Goal: Task Accomplishment & Management: Manage account settings

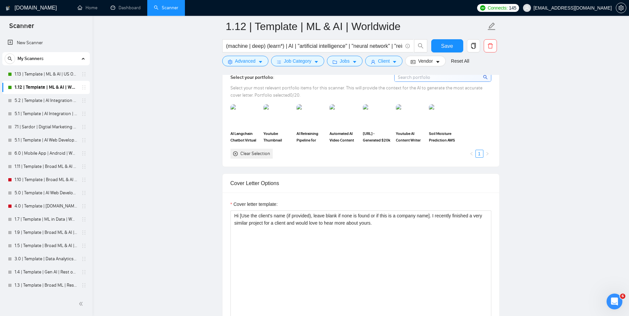
click at [324, 237] on textarea "Hi [Use the client's name (if provided), leave blank if none is found or if thi…" at bounding box center [361, 285] width 261 height 149
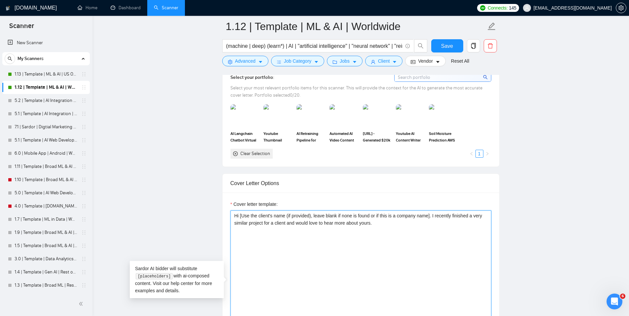
paste textarea "With over 10 years of experience in [client service], I’ve successfully complet…"
drag, startPoint x: 472, startPoint y: 239, endPoint x: 428, endPoint y: 239, distance: 43.9
click at [428, 239] on textarea "Hi [Use the client's name (if provided), leave blank if none is found or if thi…" at bounding box center [361, 285] width 261 height 149
drag, startPoint x: 341, startPoint y: 239, endPoint x: 314, endPoint y: 239, distance: 27.4
click at [314, 239] on textarea "Hi [Use the client's name (if provided), leave blank if none is found or if thi…" at bounding box center [361, 285] width 261 height 149
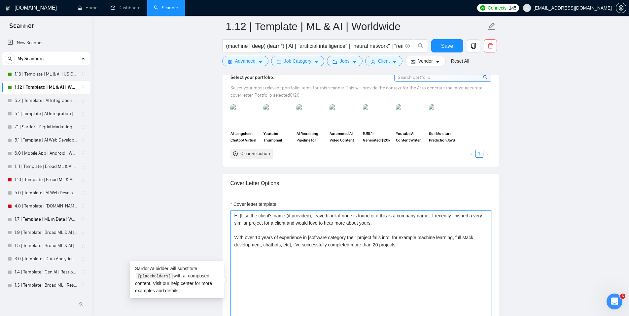
click at [416, 245] on textarea "Hi [Use the client's name (if provided), leave blank if none is found or if thi…" at bounding box center [361, 285] width 261 height 149
click at [382, 245] on textarea "Hi [Use the client's name (if provided), leave blank if none is found or if thi…" at bounding box center [361, 285] width 261 height 149
click at [441, 247] on textarea "Hi [Use the client's name (if provided), leave blank if none is found or if thi…" at bounding box center [361, 285] width 261 height 149
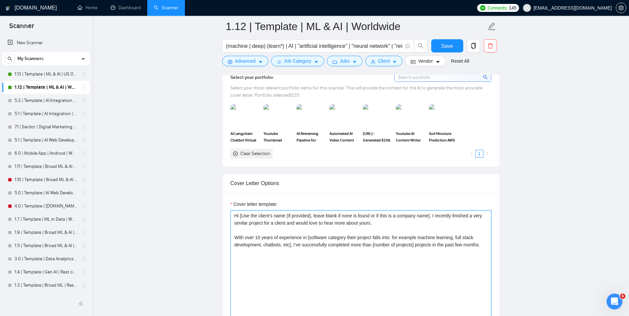
click at [471, 245] on textarea "Hi [Use the client's name (if provided), leave blank if none is found or if thi…" at bounding box center [361, 285] width 261 height 149
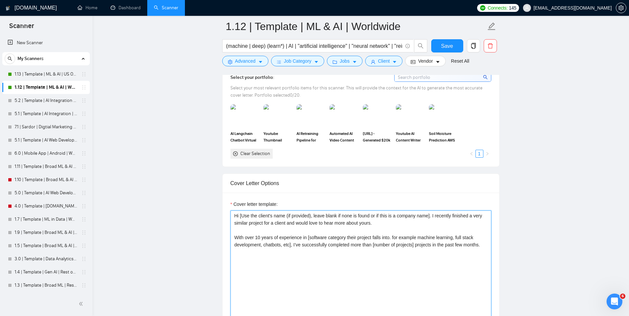
click at [470, 247] on textarea "Hi [Use the client's name (if provided), leave blank if none is found or if thi…" at bounding box center [361, 285] width 261 height 149
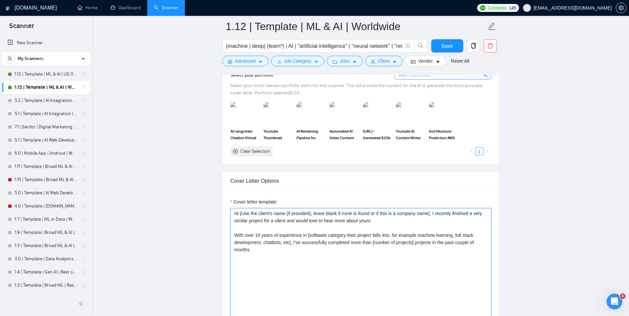
scroll to position [623, 0]
click at [278, 266] on textarea "Hi [Use the client's name (if provided), leave blank if none is found or if thi…" at bounding box center [361, 282] width 261 height 149
paste textarea "You can find my portfolio here: [include the link to my portfolio based on the …"
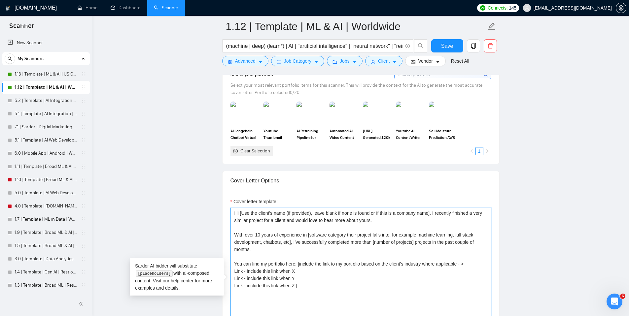
click at [279, 264] on textarea "Hi [Use the client's name (if provided), leave blank if none is found or if thi…" at bounding box center [361, 282] width 261 height 149
click at [297, 272] on textarea "Hi [Use the client's name (if provided), leave blank if none is found or if thi…" at bounding box center [361, 282] width 261 height 149
paste textarea "AI Langchain RAG LLM Chatbot"
click at [408, 272] on textarea "Hi [Use the client's name (if provided), leave blank if none is found or if thi…" at bounding box center [361, 282] width 261 height 149
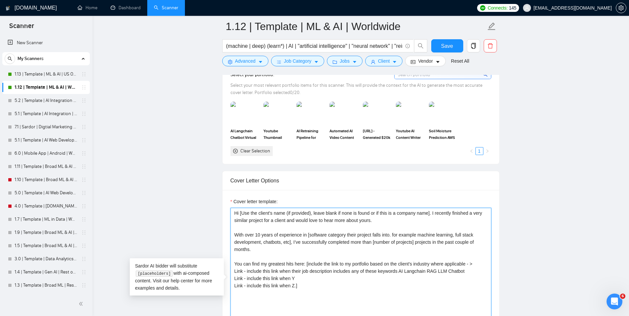
click at [408, 272] on textarea "Hi [Use the client's name (if provided), leave blank if none is found or if thi…" at bounding box center [361, 282] width 261 height 149
click at [447, 272] on textarea "Hi [Use the client's name (if provided), leave blank if none is found or if thi…" at bounding box center [361, 282] width 261 height 149
click at [441, 272] on textarea "Hi [Use the client's name (if provided), leave blank if none is found or if thi…" at bounding box center [361, 282] width 261 height 149
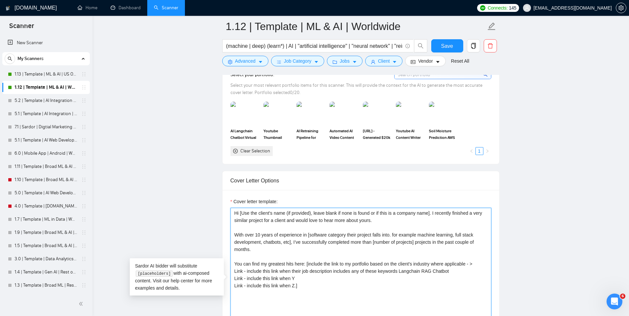
click at [239, 272] on textarea "Hi [Use the client's name (if provided), leave blank if none is found or if thi…" at bounding box center [361, 282] width 261 height 149
paste textarea "[URL][DOMAIN_NAME]"
click at [300, 287] on textarea "Hi [Use the client's name (if provided), leave blank if none is found or if thi…" at bounding box center [361, 282] width 261 height 149
drag, startPoint x: 306, startPoint y: 287, endPoint x: 248, endPoint y: 288, distance: 57.8
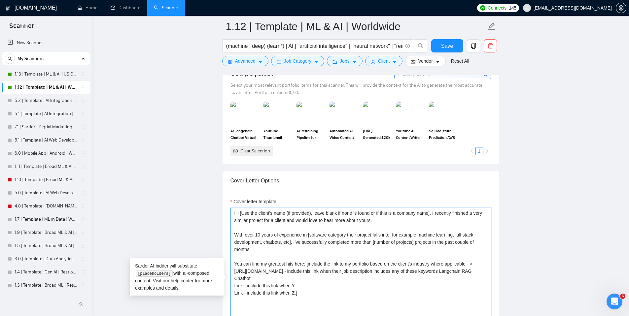
click at [248, 288] on textarea "Hi [Use the client's name (if provided), leave blank if none is found or if thi…" at bounding box center [361, 282] width 261 height 149
paste textarea "ML Developer, AI Engineer, ML Engineer, Artificial Intelligence Developer, Azur…"
drag, startPoint x: 434, startPoint y: 272, endPoint x: 344, endPoint y: 277, distance: 90.3
click at [344, 277] on textarea "Hi [Use the client's name (if provided), leave blank if none is found or if thi…" at bounding box center [361, 282] width 261 height 149
click at [248, 287] on textarea "Hi [Use the client's name (if provided), leave blank if none is found or if thi…" at bounding box center [361, 282] width 261 height 149
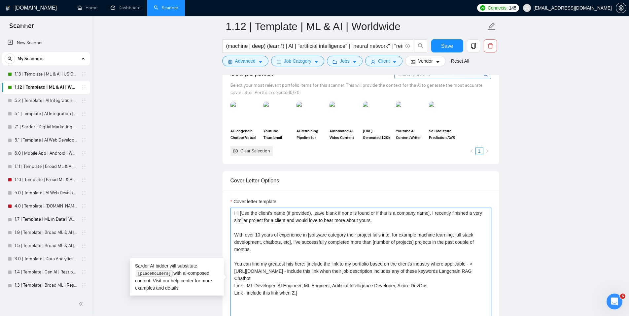
paste textarea "include this link when their job description includes any of these keywords"
click at [238, 286] on textarea "Hi [Use the client's name (if provided), leave blank if none is found or if thi…" at bounding box center [361, 282] width 261 height 149
paste textarea "[URL][DOMAIN_NAME]"
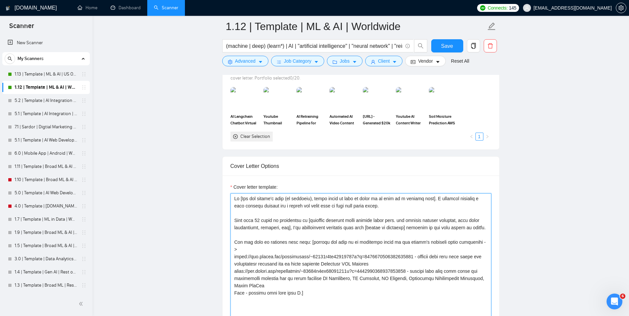
scroll to position [645, 0]
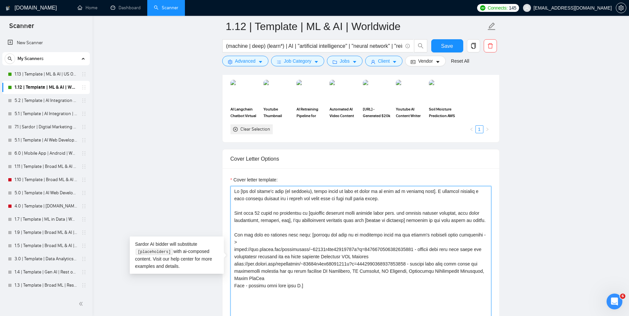
click at [298, 286] on textarea "Cover letter template:" at bounding box center [361, 260] width 261 height 149
drag, startPoint x: 299, startPoint y: 286, endPoint x: 248, endPoint y: 289, distance: 50.9
click at [248, 289] on textarea "Cover letter template:" at bounding box center [361, 260] width 261 height 149
paste textarea "Automated AI Video Content Pipeline for Tiktok & IG"
click at [274, 287] on textarea "Cover letter template:" at bounding box center [361, 260] width 261 height 149
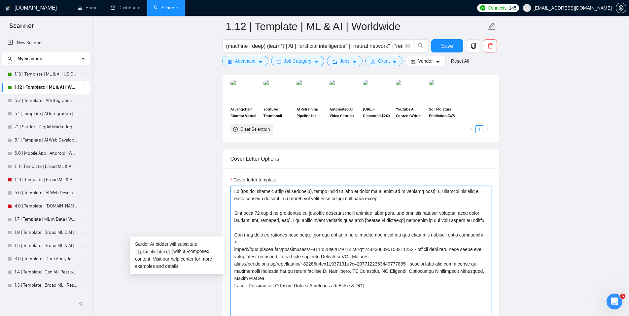
click at [274, 287] on textarea "Cover letter template:" at bounding box center [361, 260] width 261 height 149
click at [318, 286] on textarea "Cover letter template:" at bounding box center [361, 260] width 261 height 149
drag, startPoint x: 375, startPoint y: 286, endPoint x: 327, endPoint y: 287, distance: 47.6
click at [327, 287] on textarea "Cover letter template:" at bounding box center [361, 260] width 261 height 149
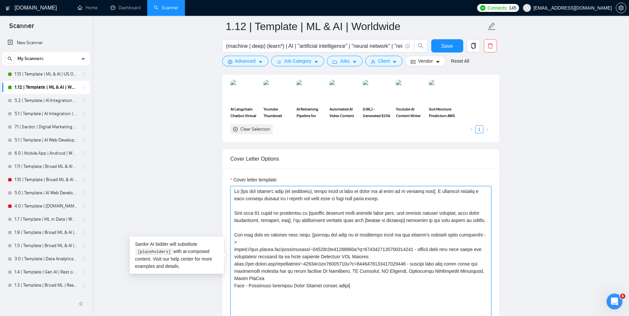
drag, startPoint x: 434, startPoint y: 265, endPoint x: 344, endPoint y: 271, distance: 89.7
click at [344, 271] on textarea "Cover letter template:" at bounding box center [361, 260] width 261 height 149
click at [248, 286] on textarea "Cover letter template:" at bounding box center [361, 260] width 261 height 149
paste textarea "include this link when their job description includes any of these keywords"
click at [432, 287] on textarea "Cover letter template:" at bounding box center [361, 260] width 261 height 149
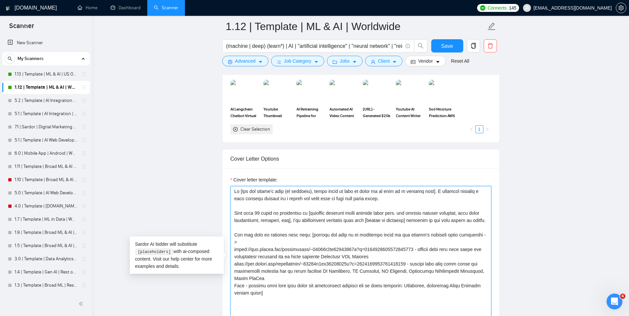
click at [454, 286] on textarea "Cover letter template:" at bounding box center [361, 260] width 261 height 149
click at [470, 286] on textarea "Cover letter template:" at bounding box center [361, 260] width 261 height 149
click at [252, 294] on textarea "Cover letter template:" at bounding box center [361, 260] width 261 height 149
click at [271, 279] on textarea "Cover letter template:" at bounding box center [361, 260] width 261 height 149
click at [477, 272] on textarea "Cover letter template:" at bounding box center [361, 260] width 261 height 149
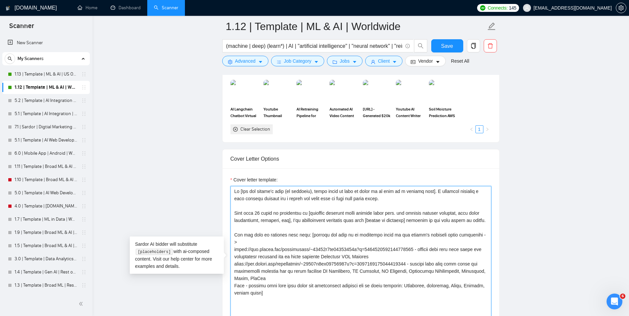
click at [249, 278] on textarea "Cover letter template:" at bounding box center [361, 260] width 261 height 149
click at [423, 273] on textarea "Cover letter template:" at bounding box center [361, 260] width 261 height 149
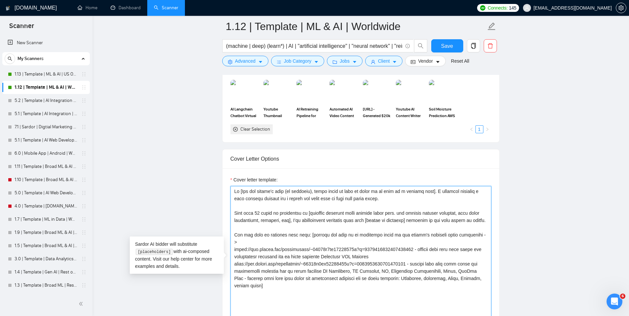
drag, startPoint x: 405, startPoint y: 272, endPoint x: 378, endPoint y: 273, distance: 27.1
click at [378, 273] on textarea "Cover letter template:" at bounding box center [361, 260] width 261 height 149
click at [345, 273] on textarea "Cover letter template:" at bounding box center [361, 260] width 261 height 149
click at [344, 258] on textarea "Cover letter template:" at bounding box center [361, 260] width 261 height 149
click at [369, 257] on textarea "Cover letter template:" at bounding box center [361, 260] width 261 height 149
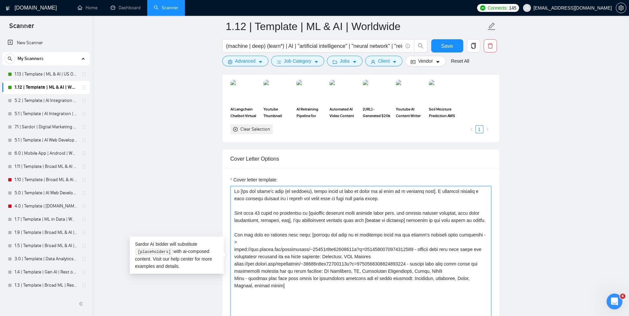
click at [381, 258] on textarea "Cover letter template:" at bounding box center [361, 260] width 261 height 149
click at [238, 280] on textarea "Cover letter template:" at bounding box center [361, 260] width 261 height 149
paste textarea "[URL][DOMAIN_NAME]"
click at [459, 287] on textarea "Cover letter template:" at bounding box center [361, 260] width 261 height 149
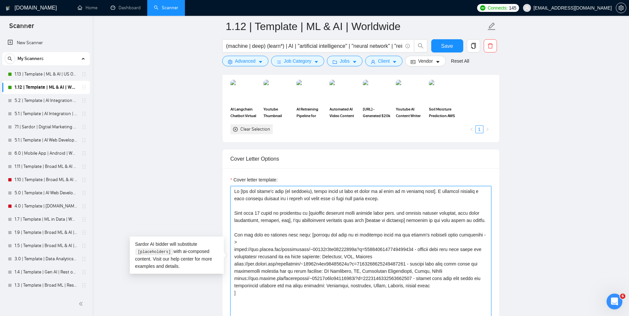
drag, startPoint x: 465, startPoint y: 289, endPoint x: 435, endPoint y: 280, distance: 32.1
click at [435, 280] on textarea "Cover letter template:" at bounding box center [361, 260] width 261 height 149
click at [235, 294] on textarea "Cover letter template:" at bounding box center [361, 260] width 261 height 149
paste textarea "include this link when their job description includes any of these keywords: Au…"
click at [396, 293] on textarea "Cover letter template:" at bounding box center [361, 260] width 261 height 149
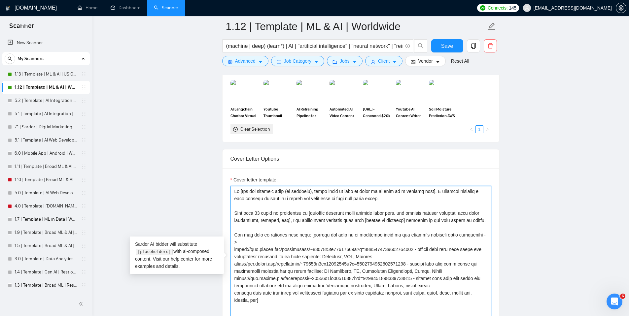
drag, startPoint x: 235, startPoint y: 294, endPoint x: 243, endPoint y: 296, distance: 8.6
click at [235, 294] on textarea "Cover letter template:" at bounding box center [361, 260] width 261 height 149
paste textarea "[URL][DOMAIN_NAME]"
click at [466, 287] on textarea "Cover letter template:" at bounding box center [361, 260] width 261 height 149
click at [465, 300] on textarea "Cover letter template:" at bounding box center [361, 260] width 261 height 149
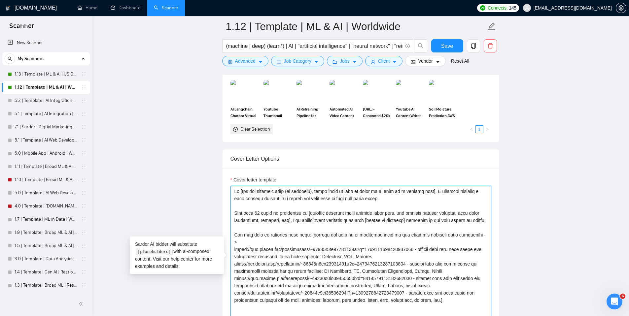
click at [472, 273] on textarea "Cover letter template:" at bounding box center [361, 260] width 261 height 149
click at [407, 254] on textarea "Cover letter template:" at bounding box center [361, 260] width 261 height 149
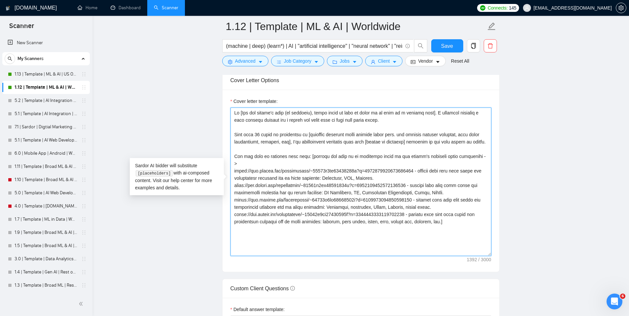
scroll to position [724, 0]
click at [371, 250] on textarea "Cover letter template:" at bounding box center [361, 181] width 261 height 149
paste textarea "Let’s jump on a quick call. I'll start with a free demo."
drag, startPoint x: 361, startPoint y: 237, endPoint x: 307, endPoint y: 236, distance: 54.5
click at [307, 236] on textarea "Cover letter template:" at bounding box center [361, 181] width 261 height 149
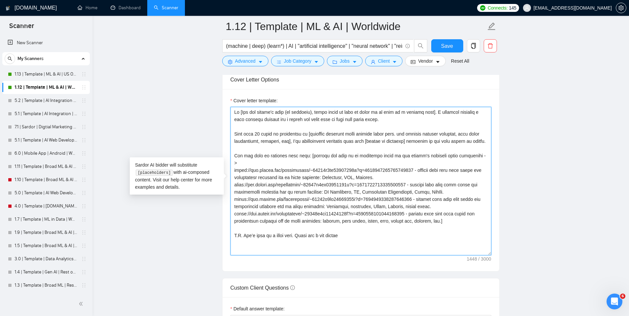
click at [301, 236] on textarea "Cover letter template:" at bounding box center [361, 181] width 261 height 149
type textarea "Lo [Ips dol sitame'c adip (el seddoeiu), tempo incid ut labo et dolor ma al eni…"
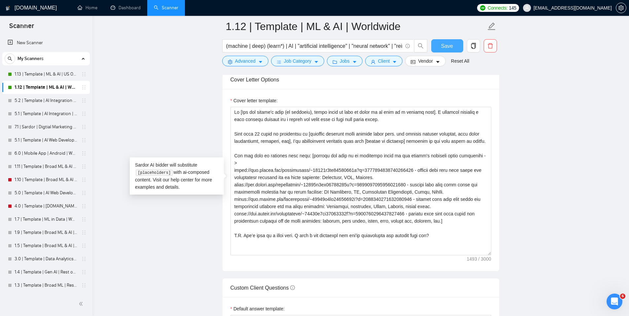
click at [439, 47] on button "Save" at bounding box center [447, 45] width 32 height 13
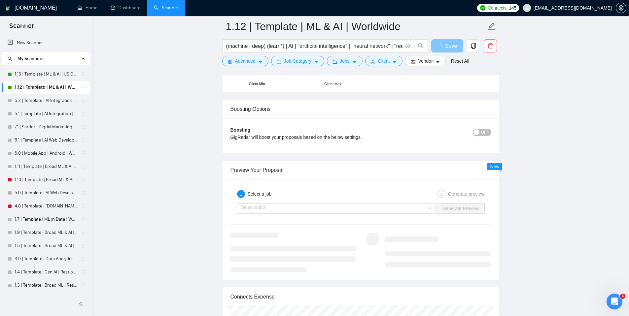
scroll to position [1216, 0]
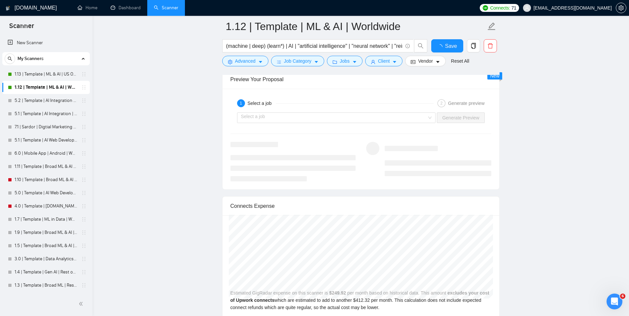
drag, startPoint x: 554, startPoint y: 110, endPoint x: 559, endPoint y: 97, distance: 13.9
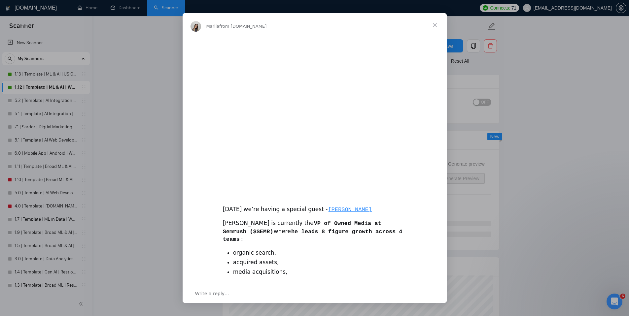
scroll to position [0, 0]
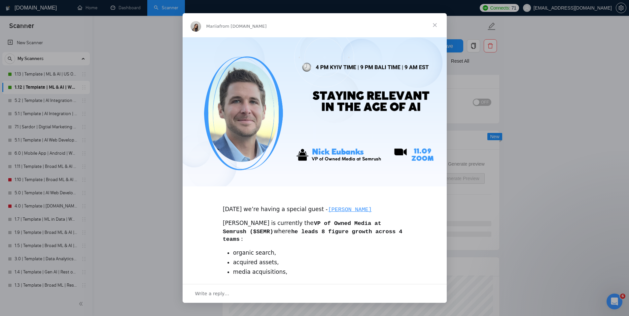
click at [437, 27] on span "Close" at bounding box center [435, 25] width 24 height 24
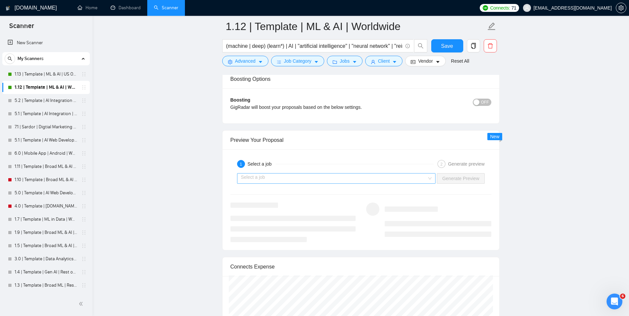
click at [421, 180] on input "search" at bounding box center [334, 179] width 186 height 10
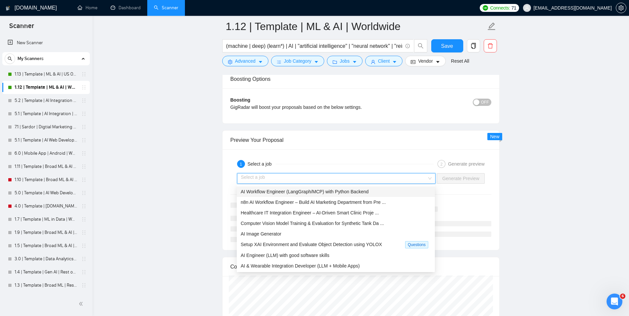
click at [394, 195] on div "AI Workflow Engineer (LangGraph/MCP) with Python Backend" at bounding box center [336, 191] width 190 height 7
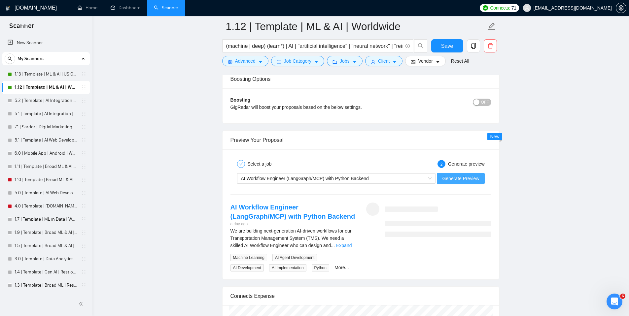
click at [459, 174] on button "Generate Preview" at bounding box center [461, 178] width 48 height 11
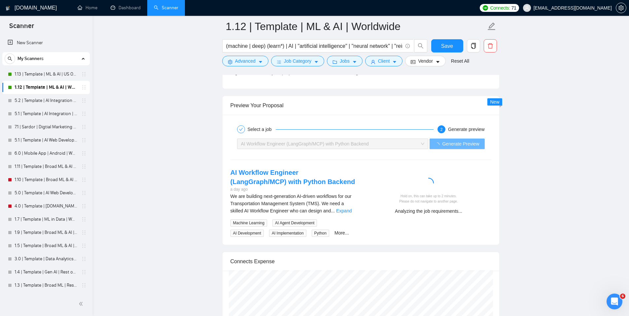
scroll to position [1254, 0]
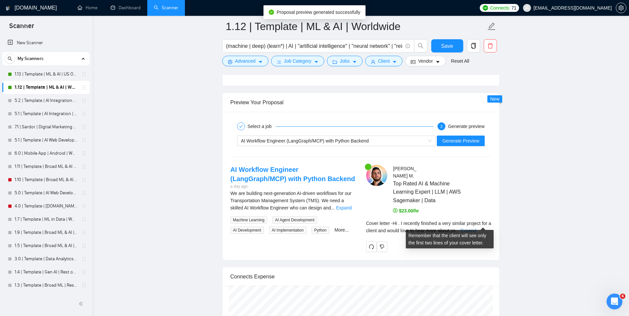
click at [476, 228] on link "Expand" at bounding box center [469, 230] width 16 height 5
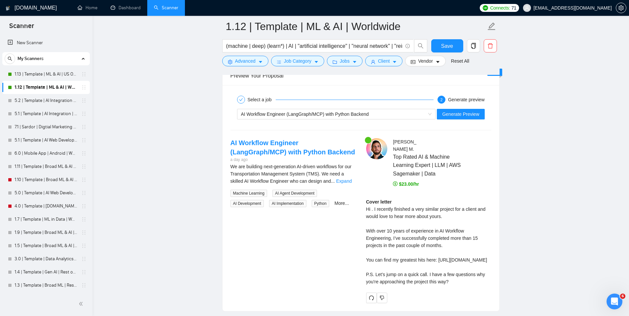
scroll to position [1290, 0]
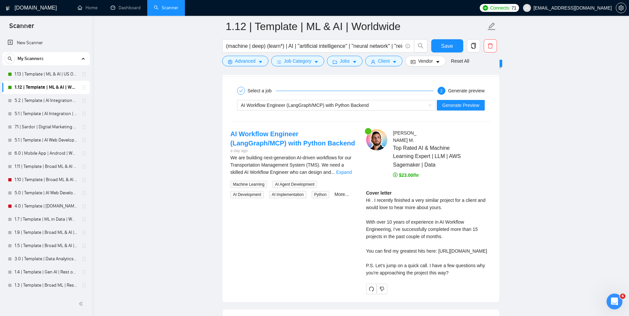
click at [424, 249] on div "Cover letter Hi . I recently finished a very similar project for a client and w…" at bounding box center [428, 233] width 125 height 87
drag, startPoint x: 445, startPoint y: 257, endPoint x: 356, endPoint y: 253, distance: 89.6
click at [356, 253] on div "AI Workflow Engineer (LangGraph/MCP) with Python Backend a day ago We are build…" at bounding box center [361, 211] width 272 height 165
copy div "[URL][DOMAIN_NAME]"
click at [420, 237] on div "Cover letter Hi . I recently finished a very similar project for a client and w…" at bounding box center [428, 233] width 125 height 87
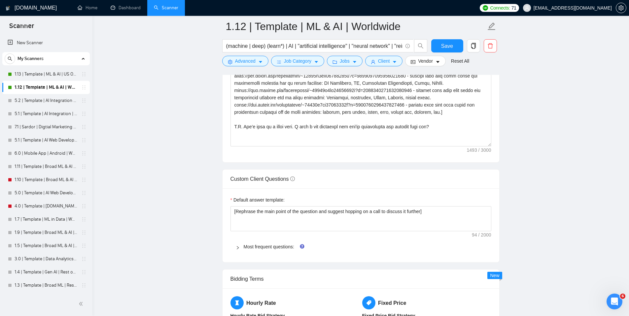
scroll to position [753, 0]
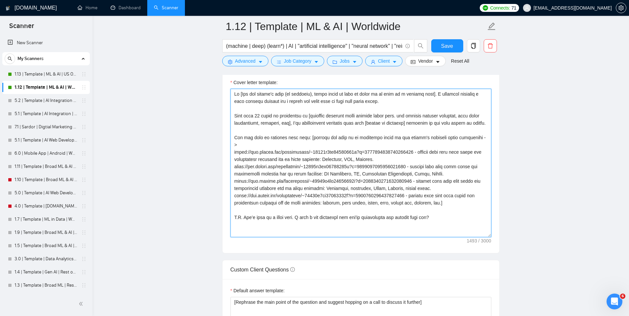
click at [451, 219] on textarea "Cover letter template:" at bounding box center [361, 163] width 261 height 149
type textarea "Lo [Ips dol sitame'c adip (el seddoeiu), tempo incid ut labo et dolor ma al eni…"
click at [446, 176] on textarea "Cover letter template:" at bounding box center [361, 163] width 261 height 149
click at [446, 44] on span "Save" at bounding box center [447, 46] width 12 height 8
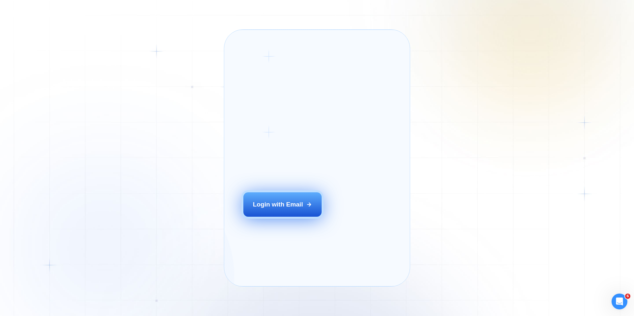
click at [276, 210] on button "Login with Email" at bounding box center [282, 205] width 79 height 24
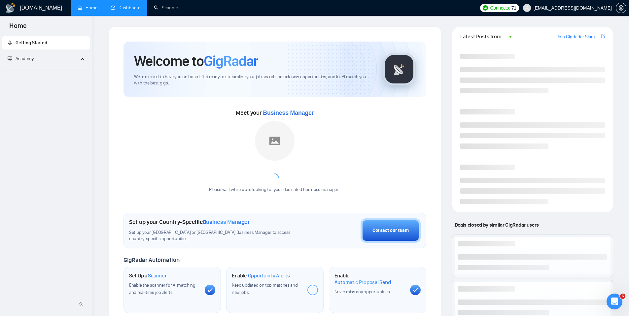
click at [133, 9] on link "Dashboard" at bounding box center [126, 8] width 30 height 6
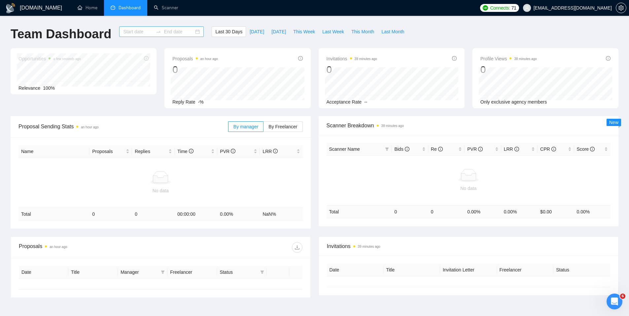
type input "2025-08-11"
type input "2025-09-10"
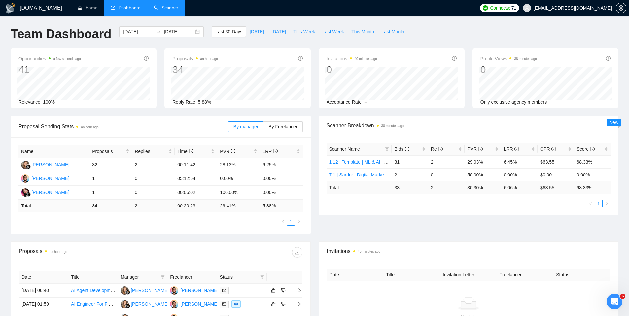
click at [167, 8] on link "Scanner" at bounding box center [166, 8] width 24 height 6
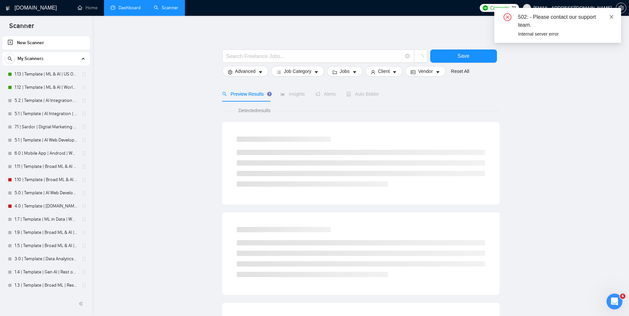
click at [614, 19] on icon "close" at bounding box center [611, 17] width 5 height 5
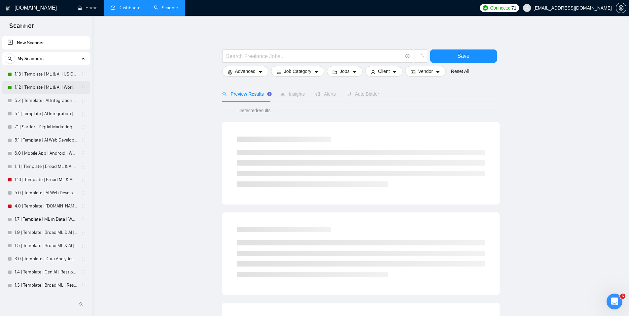
click at [42, 90] on link "1.12 | Template | ML & AI | Worldwide" at bounding box center [46, 87] width 63 height 13
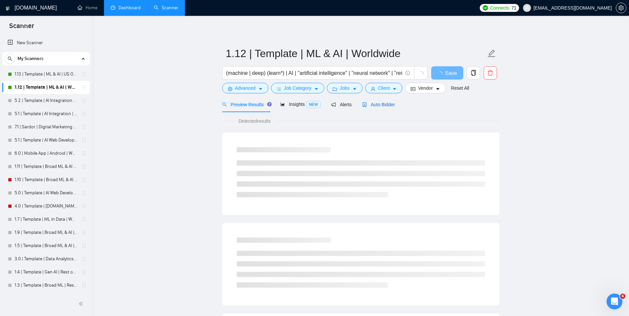
click at [382, 102] on span "Auto Bidder" at bounding box center [378, 104] width 33 height 5
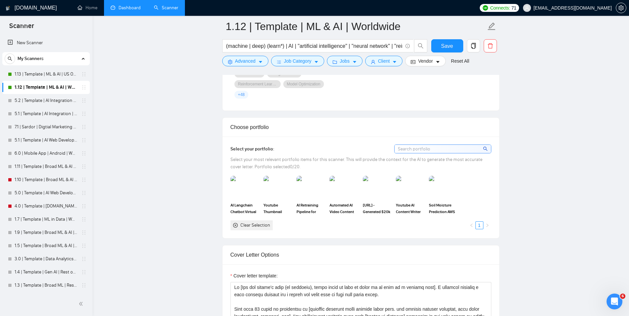
scroll to position [707, 0]
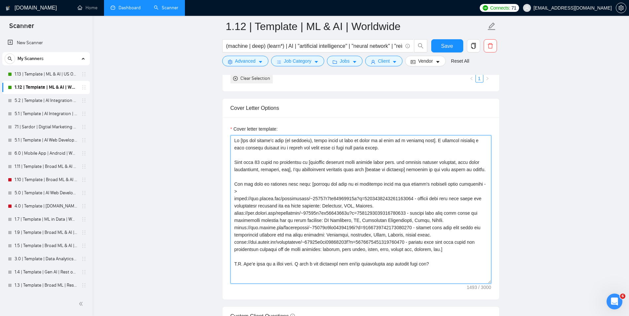
click at [336, 162] on textarea "Cover letter template:" at bounding box center [361, 209] width 261 height 149
paste textarea ". make sure it's all lower case], I’ve successfully completed more than [number…"
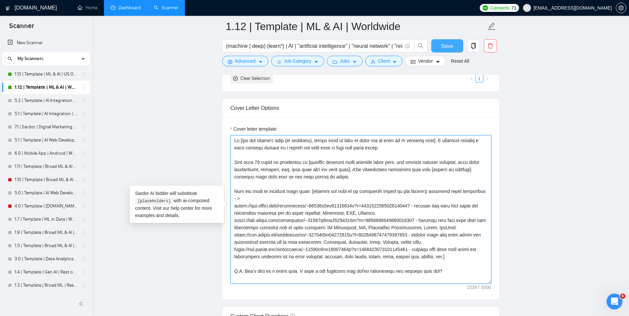
type textarea "Hi [Use the client's name (if provided), leave blank if none is found or if thi…"
click at [444, 44] on span "Save" at bounding box center [447, 46] width 12 height 8
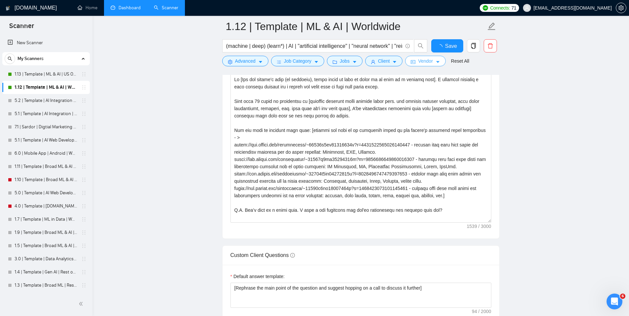
click at [433, 61] on span "Vendor" at bounding box center [425, 60] width 15 height 7
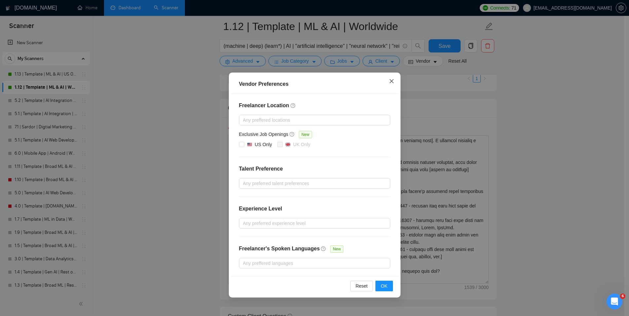
click at [389, 83] on icon "close" at bounding box center [391, 81] width 5 height 5
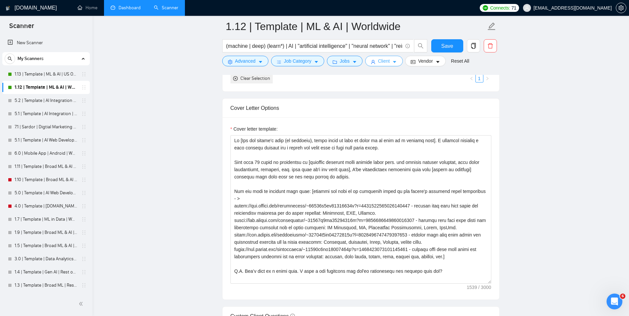
click at [389, 59] on span "Client" at bounding box center [384, 60] width 12 height 7
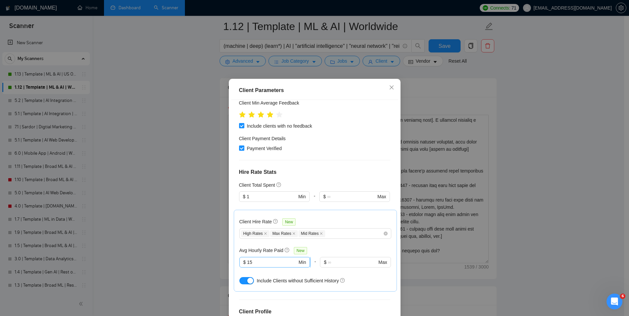
scroll to position [166, 0]
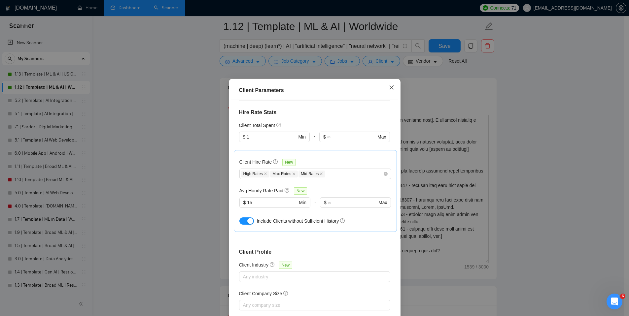
click at [393, 86] on span "Close" at bounding box center [392, 88] width 18 height 18
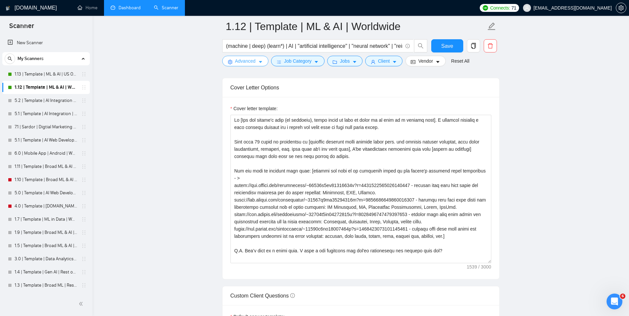
click at [254, 63] on span "Advanced" at bounding box center [245, 60] width 20 height 7
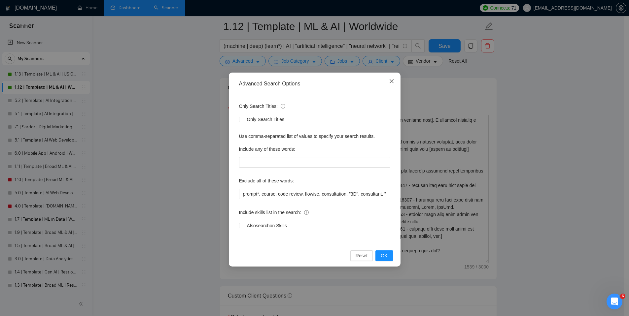
click at [394, 81] on span "Close" at bounding box center [392, 82] width 18 height 18
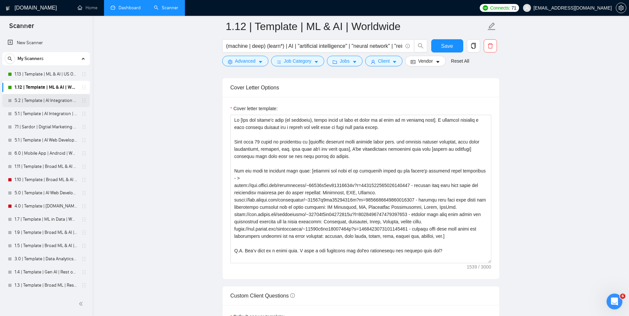
click at [34, 99] on link "5.2 | Template | AI Integration | US Only" at bounding box center [46, 100] width 63 height 13
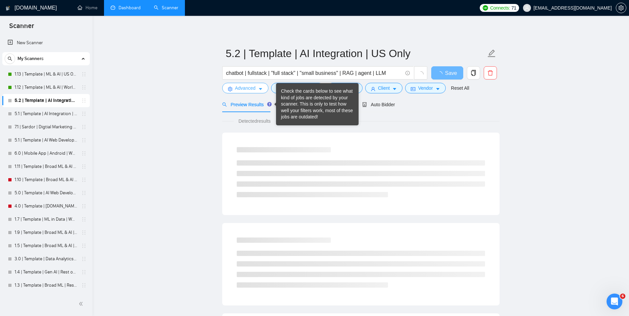
click at [242, 87] on span "Advanced" at bounding box center [245, 88] width 20 height 7
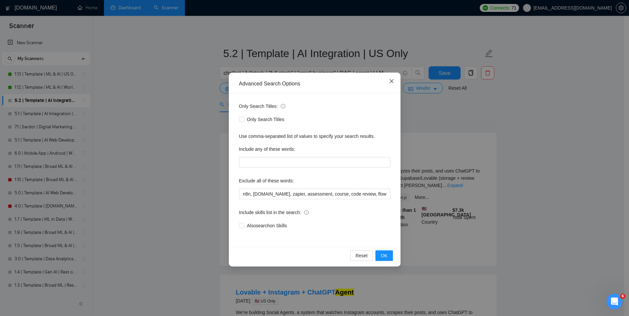
click at [393, 84] on icon "close" at bounding box center [391, 81] width 5 height 5
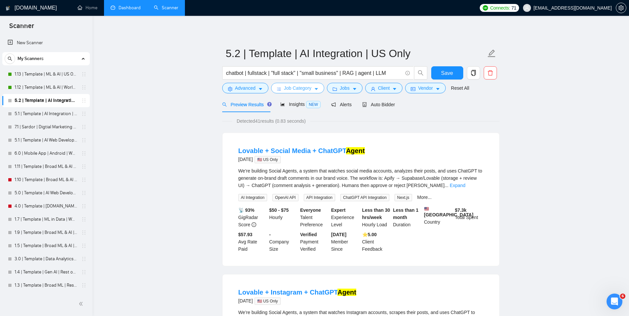
click at [301, 89] on span "Job Category" at bounding box center [297, 88] width 27 height 7
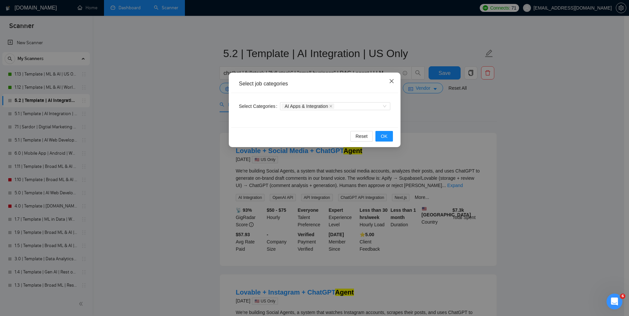
click at [389, 84] on icon "close" at bounding box center [391, 81] width 5 height 5
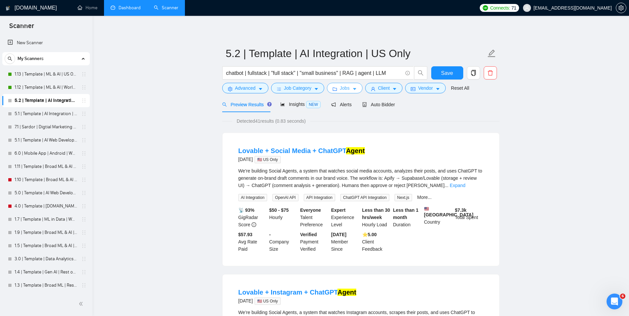
click at [341, 92] on span "Jobs" at bounding box center [345, 88] width 10 height 7
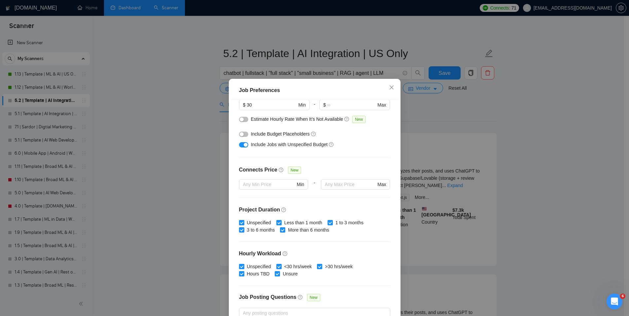
scroll to position [151, 0]
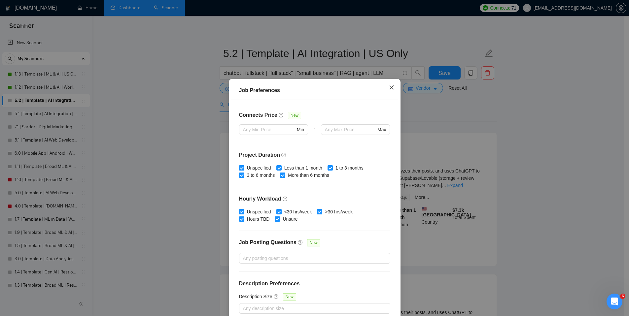
click at [390, 88] on icon "close" at bounding box center [391, 87] width 5 height 5
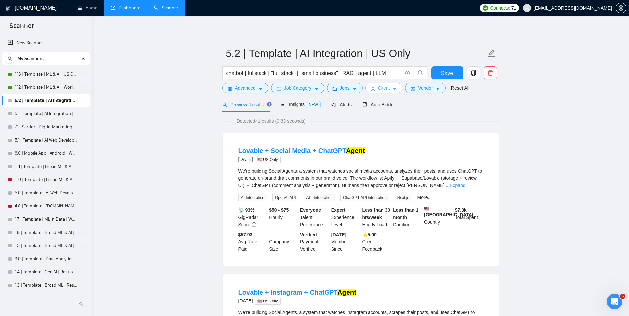
click at [390, 88] on span "Client" at bounding box center [384, 88] width 12 height 7
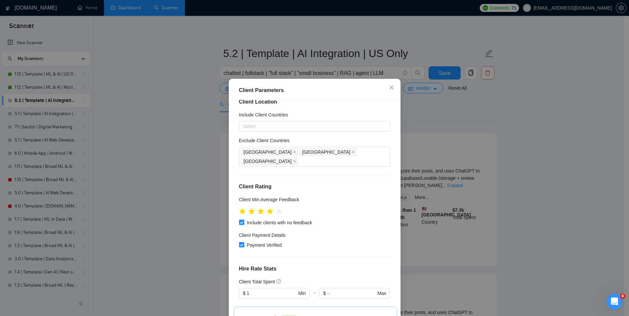
scroll to position [0, 0]
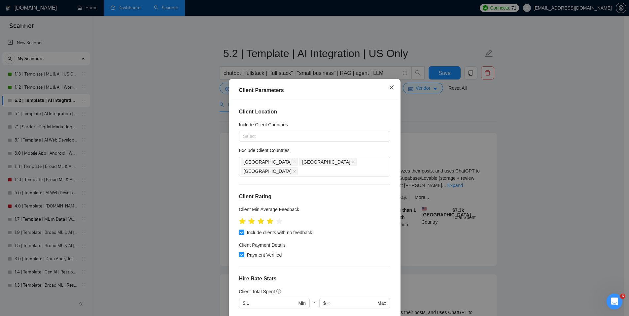
click at [389, 87] on icon "close" at bounding box center [391, 88] width 4 height 4
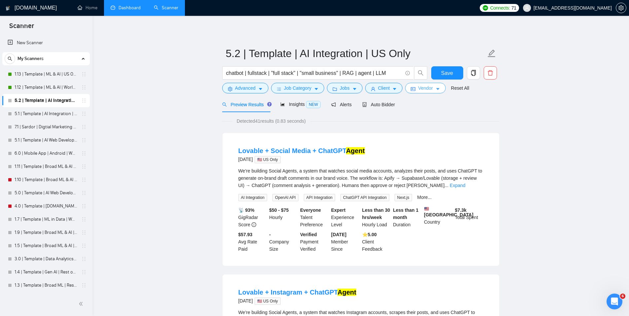
click at [429, 91] on span "Vendor" at bounding box center [425, 88] width 15 height 7
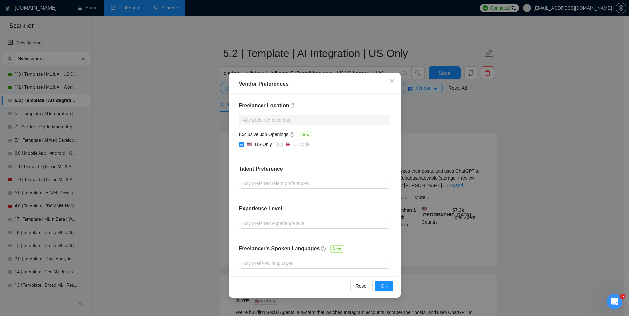
click at [516, 116] on div "Vendor Preferences Freelancer Location Any preffered locations Exclusive Job Op…" at bounding box center [314, 158] width 629 height 316
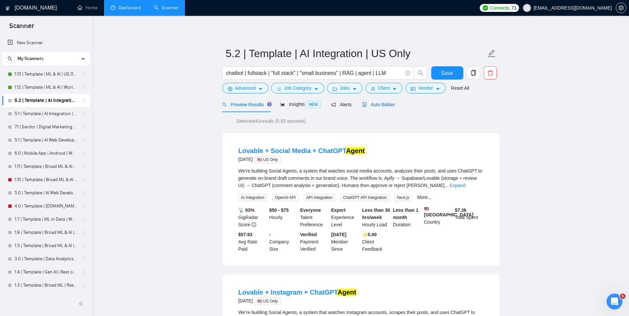
click at [394, 107] on span "Auto Bidder" at bounding box center [378, 104] width 33 height 5
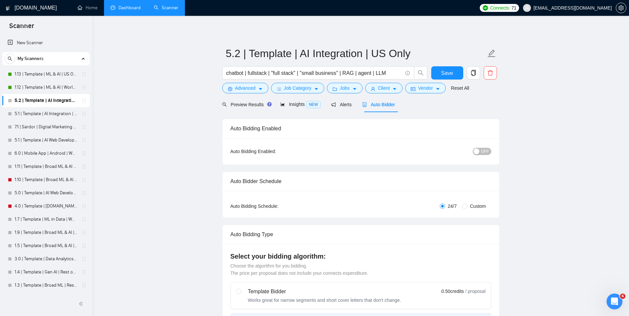
checkbox input "true"
click at [486, 152] on span "OFF" at bounding box center [485, 151] width 8 height 7
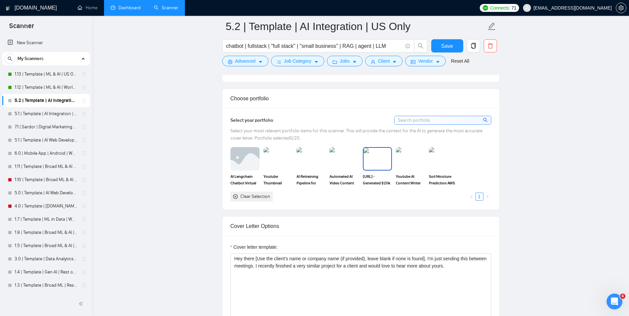
scroll to position [673, 0]
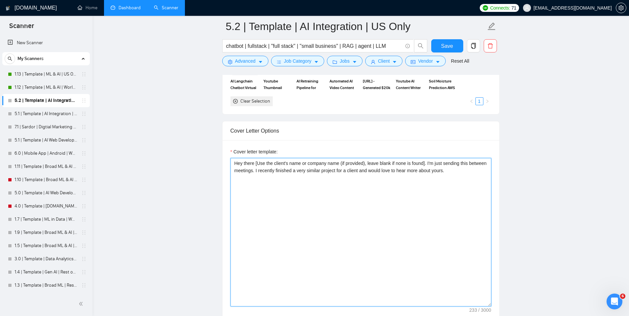
click at [370, 191] on textarea "Hey there [Use the client's name or company name (if provided), leave blank if …" at bounding box center [361, 232] width 261 height 149
paste textarea "i [Use the client's name (if provided), leave blank if none is found or if this…"
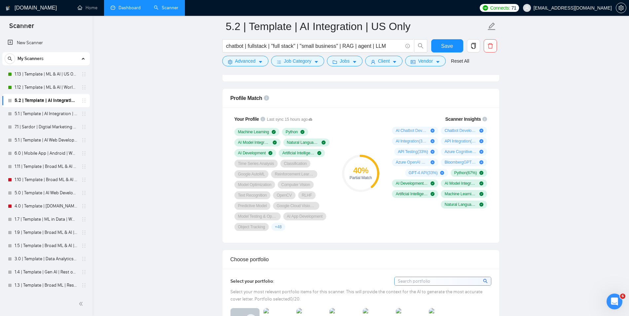
scroll to position [321, 0]
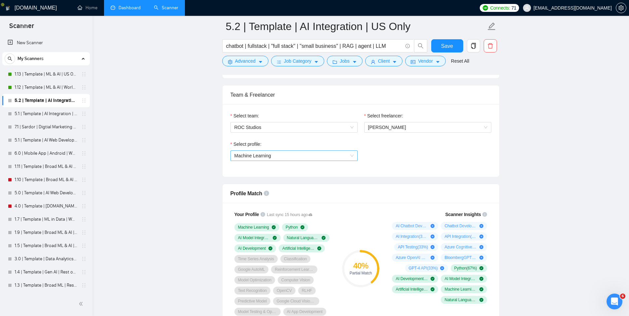
click at [292, 155] on span "Machine Learning" at bounding box center [294, 156] width 119 height 10
type textarea "Hi [Use the client's name (if provided), leave blank if none is found or if thi…"
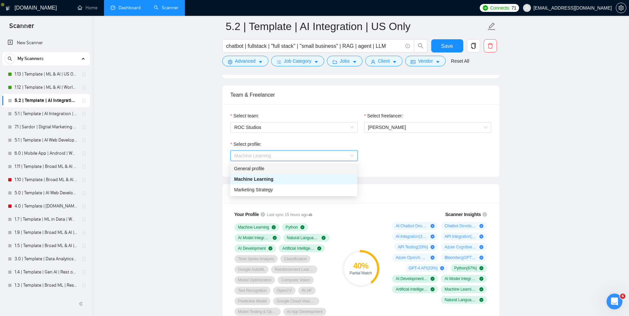
click at [260, 169] on div "General profile" at bounding box center [293, 168] width 119 height 7
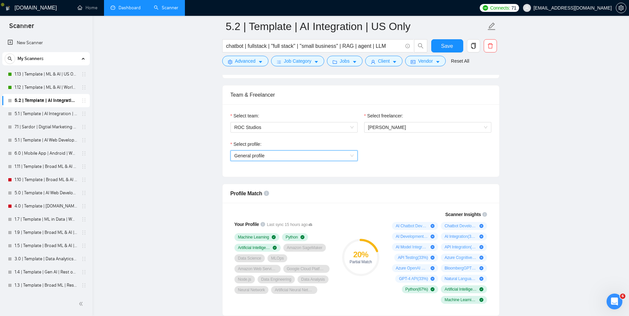
click at [323, 157] on span "General profile" at bounding box center [294, 156] width 119 height 10
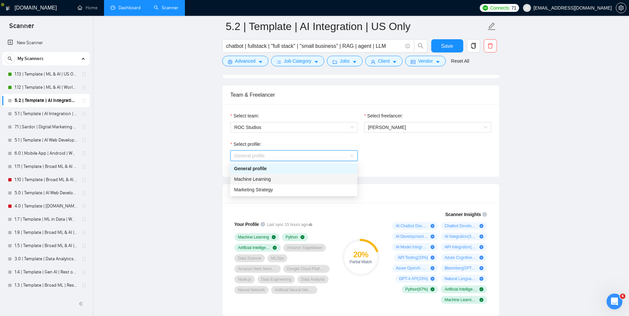
click at [281, 177] on div "Machine Learning" at bounding box center [293, 179] width 119 height 7
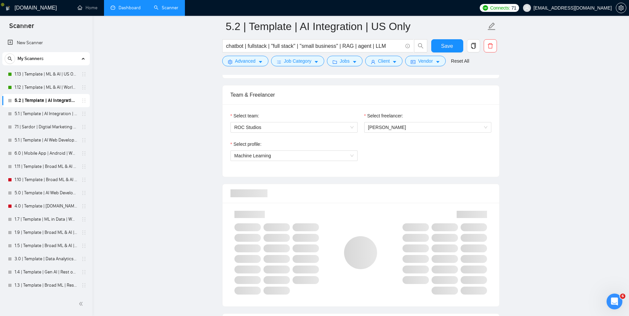
drag, startPoint x: 532, startPoint y: 176, endPoint x: 531, endPoint y: 149, distance: 27.8
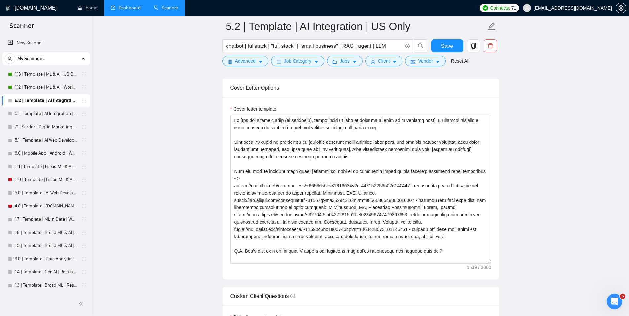
scroll to position [717, 0]
click at [447, 44] on span "Save" at bounding box center [447, 46] width 12 height 8
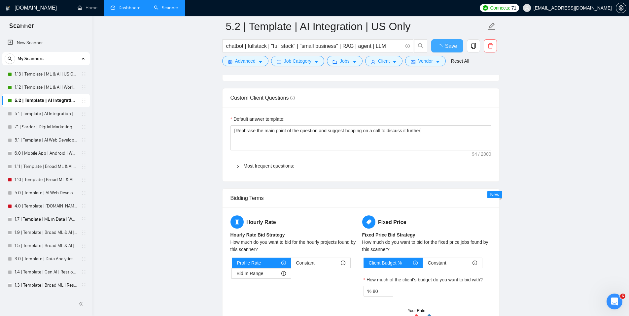
checkbox input "true"
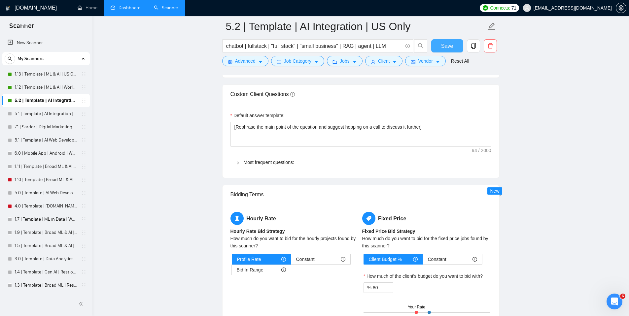
scroll to position [1011, 0]
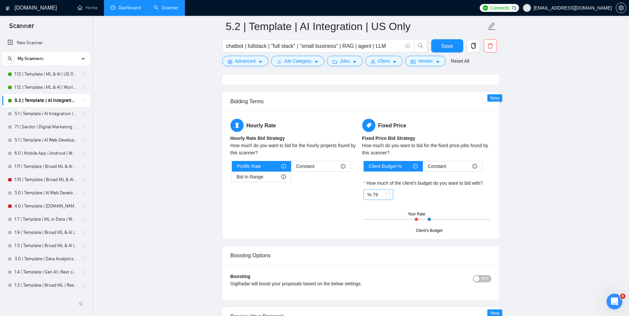
click at [386, 199] on span "Decrease Value" at bounding box center [389, 197] width 7 height 6
click at [380, 196] on input "78" at bounding box center [383, 195] width 20 height 10
type input "100"
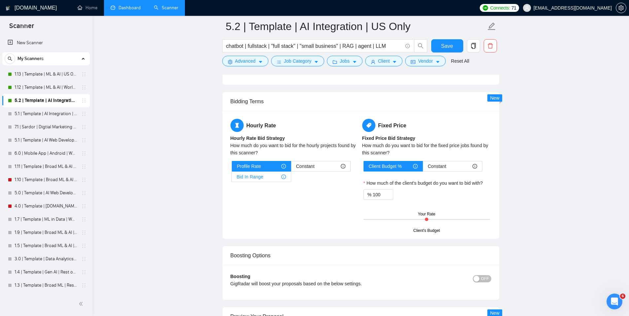
click at [258, 174] on span "Bid In Range" at bounding box center [250, 177] width 27 height 10
click at [232, 179] on input "Bid In Range" at bounding box center [232, 179] width 0 height 0
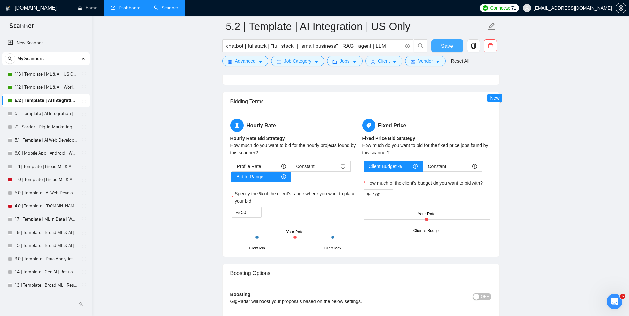
click at [442, 47] on span "Save" at bounding box center [447, 46] width 12 height 8
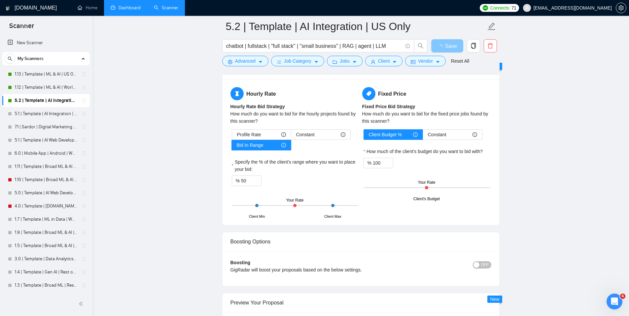
scroll to position [1130, 0]
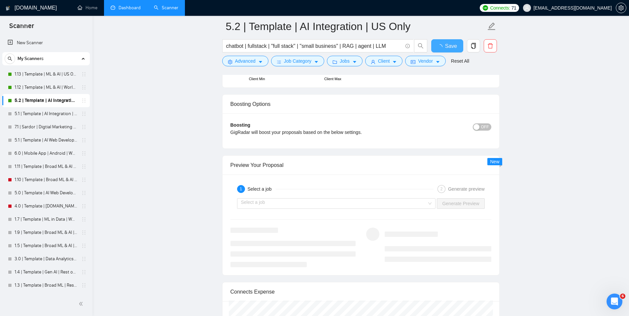
checkbox input "true"
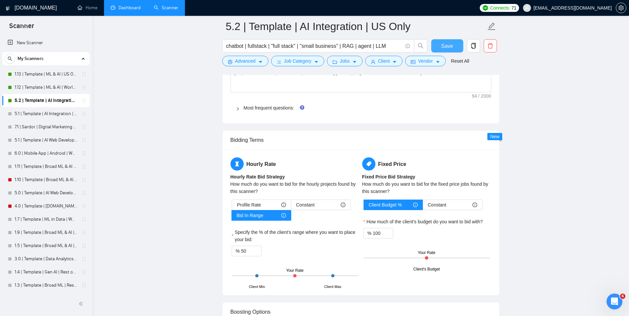
scroll to position [941, 0]
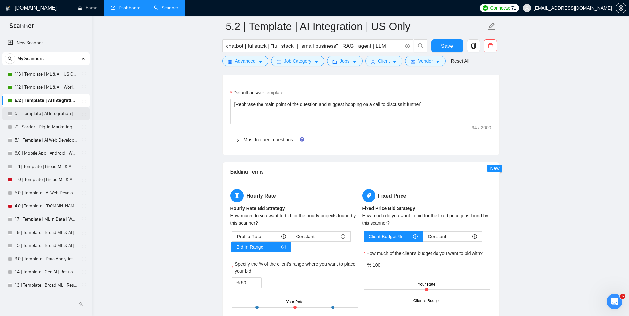
click at [32, 117] on link "5.1 | Template | AI Integration | Worldwide" at bounding box center [46, 113] width 63 height 13
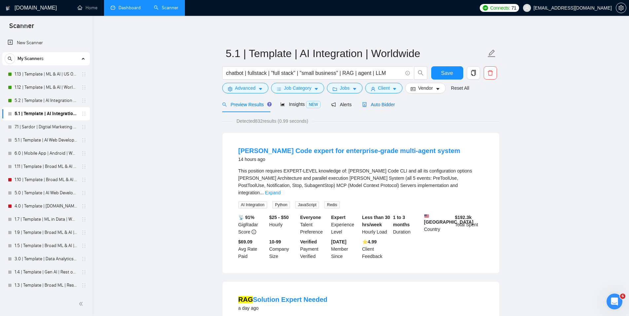
click at [384, 104] on span "Auto Bidder" at bounding box center [378, 104] width 33 height 5
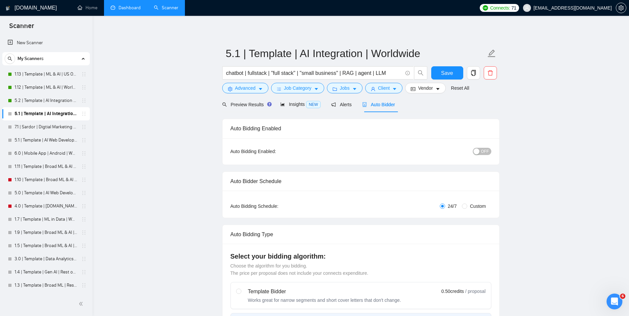
click at [483, 149] on span "OFF" at bounding box center [485, 151] width 8 height 7
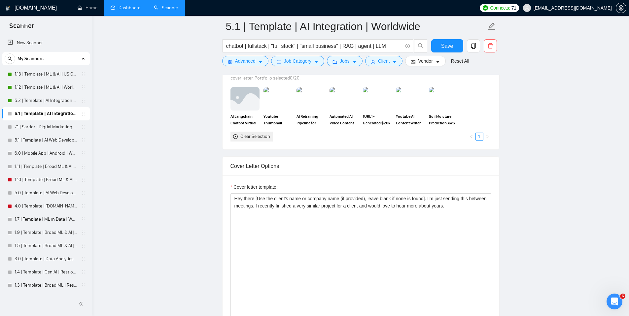
scroll to position [734, 0]
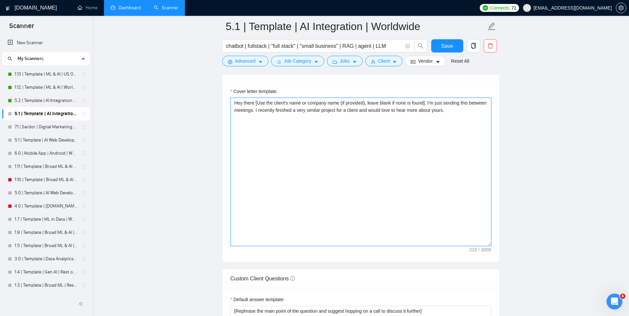
click at [399, 154] on textarea "Hey there [Use the client's name or company name (if provided), leave blank if …" at bounding box center [361, 172] width 261 height 149
paste textarea "i [Use the client's name (if provided), leave blank if none is found or if this…"
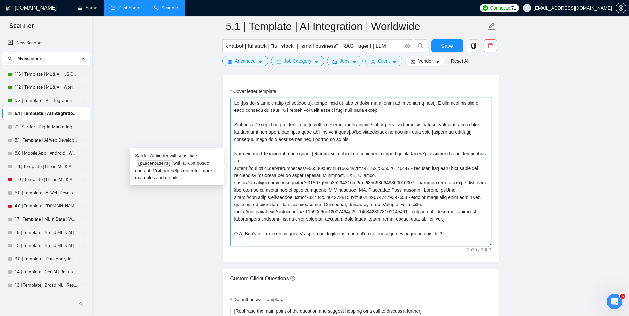
type textarea "Hi [Use the client's name (if provided), leave blank if none is found or if thi…"
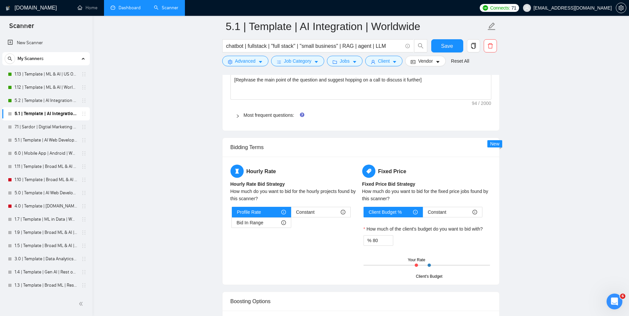
scroll to position [1038, 0]
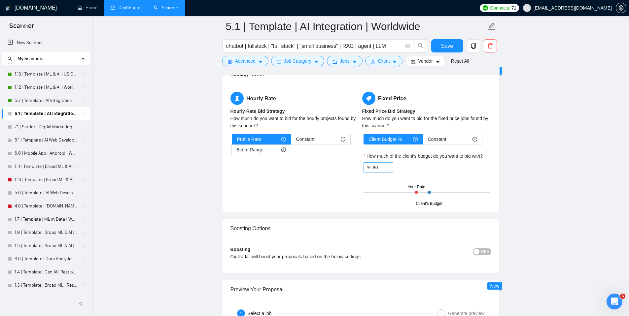
click at [383, 170] on input "80" at bounding box center [383, 168] width 20 height 10
type input "100"
click at [268, 150] on div "Bid In Range" at bounding box center [261, 150] width 49 height 10
click at [232, 152] on input "Bid In Range" at bounding box center [232, 152] width 0 height 0
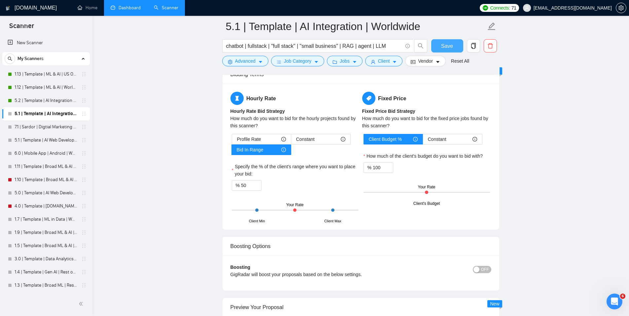
click at [451, 45] on span "Save" at bounding box center [447, 46] width 12 height 8
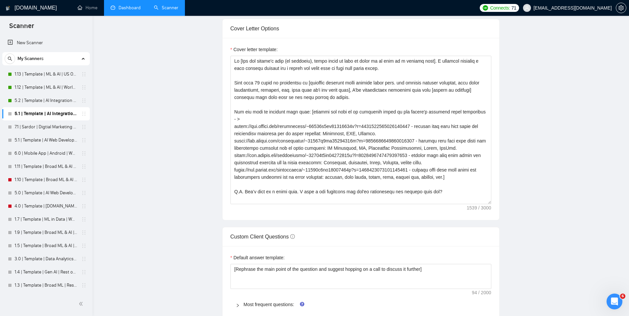
scroll to position [0, 0]
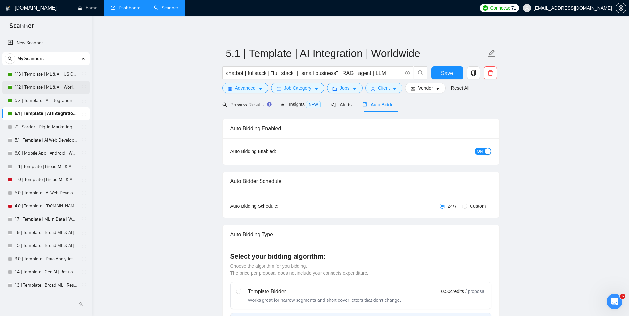
click at [47, 86] on link "1.12 | Template | ML & AI | Worldwide" at bounding box center [46, 87] width 63 height 13
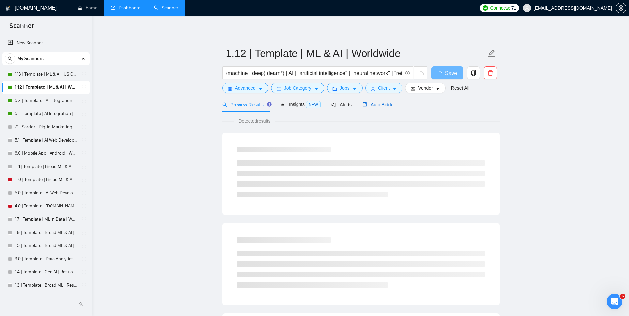
click at [379, 106] on span "Auto Bidder" at bounding box center [378, 104] width 33 height 5
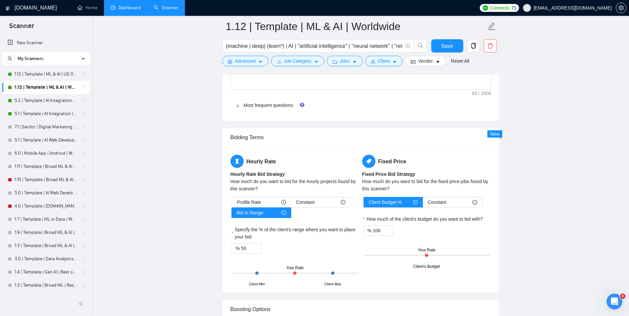
scroll to position [1028, 0]
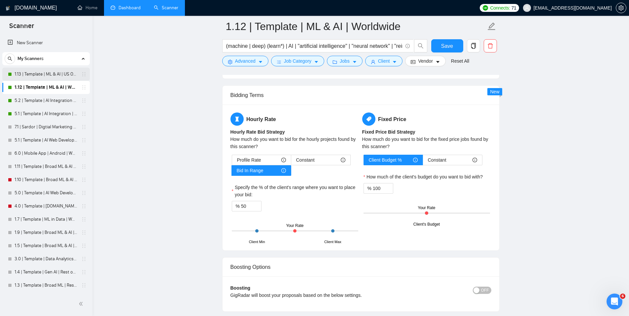
click at [34, 76] on link "1.13 | Template | ML & AI | US Only" at bounding box center [46, 74] width 63 height 13
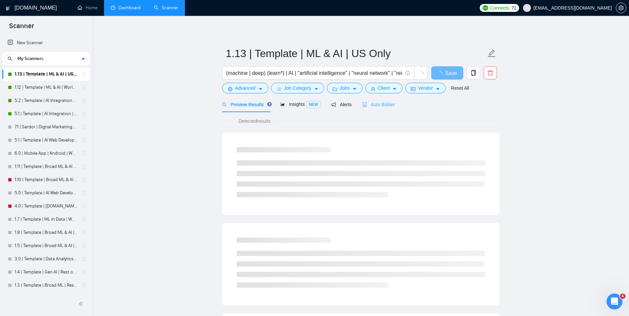
click at [389, 109] on div "Auto Bidder" at bounding box center [378, 105] width 33 height 16
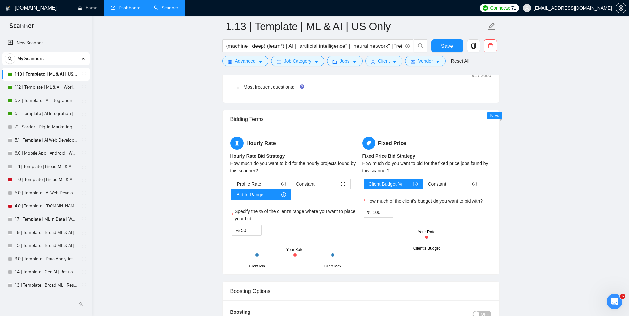
scroll to position [1010, 0]
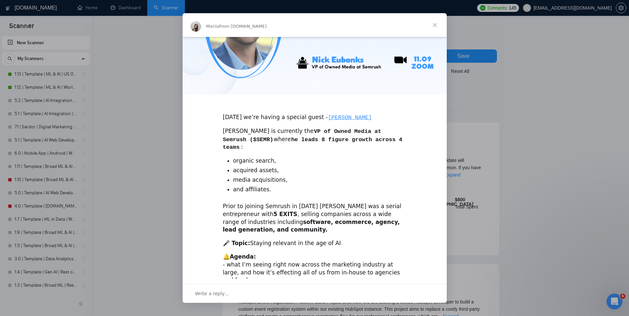
scroll to position [127, 0]
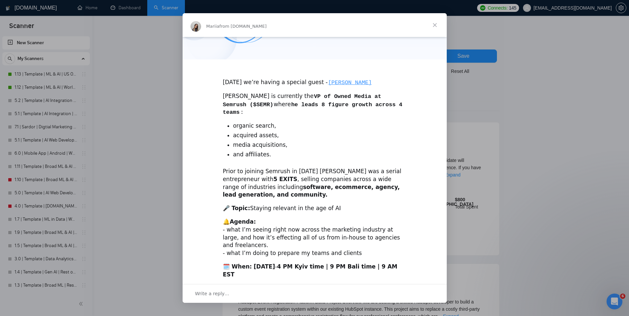
click at [373, 279] on link "add the event to your calendar here" at bounding box center [312, 286] width 178 height 15
click at [434, 24] on span "Close" at bounding box center [435, 25] width 24 height 24
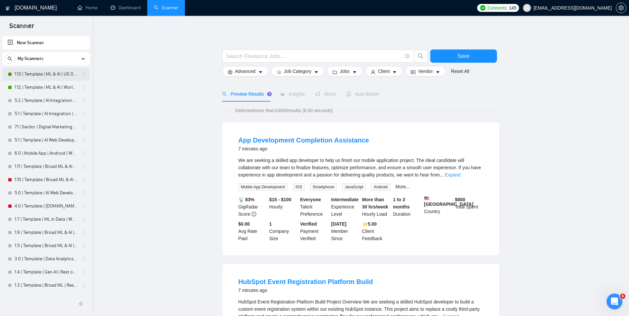
click at [22, 73] on link "1.13 | Template | ML & AI | US Only" at bounding box center [46, 74] width 63 height 13
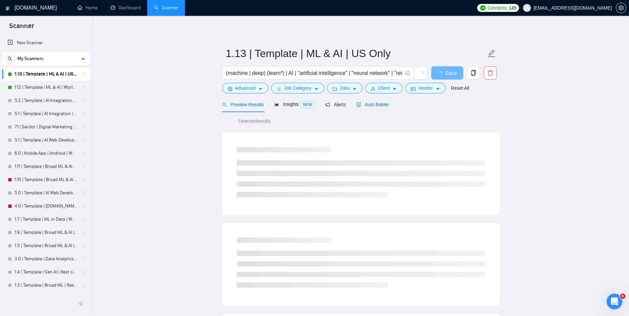
click at [376, 103] on span "Auto Bidder" at bounding box center [372, 104] width 33 height 5
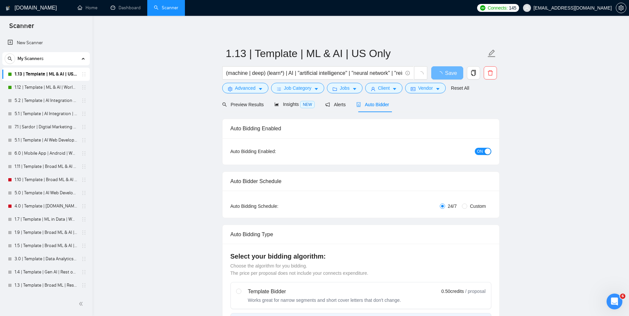
checkbox input "true"
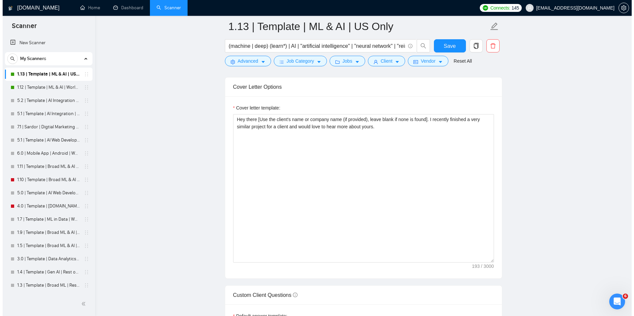
scroll to position [725, 0]
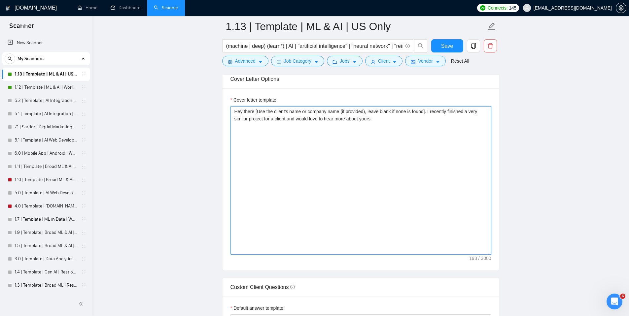
click at [378, 161] on textarea "Hey there [Use the client's name or company name (if provided), leave blank if …" at bounding box center [361, 180] width 261 height 149
paste textarea "i [Use the client's name (if provided), leave blank if none is found or if this…"
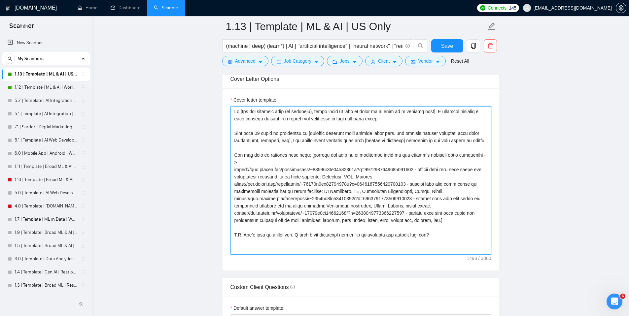
click at [292, 141] on textarea "Cover letter template:" at bounding box center [361, 180] width 261 height 149
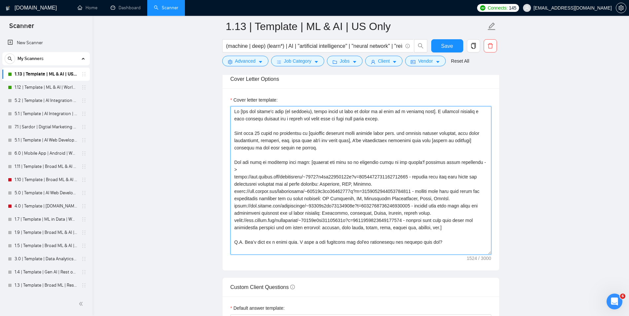
drag, startPoint x: 251, startPoint y: 148, endPoint x: 267, endPoint y: 151, distance: 16.0
click at [251, 148] on textarea "Cover letter template:" at bounding box center [361, 180] width 261 height 149
type textarea "Hi [Use the client's name (if provided), leave blank if none is found or if thi…"
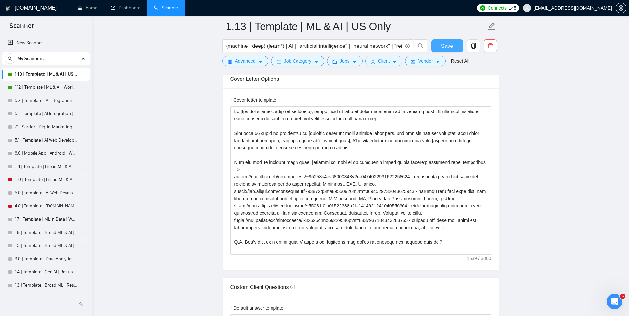
click at [446, 45] on span "Save" at bounding box center [447, 46] width 12 height 8
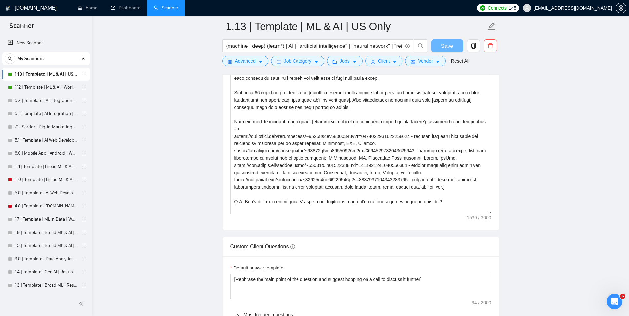
click at [399, 138] on textarea "Cover letter template:" at bounding box center [361, 140] width 261 height 149
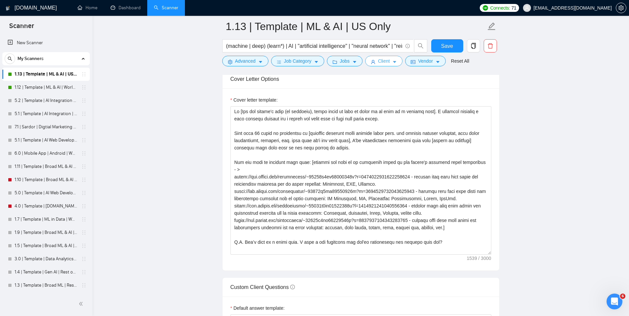
click at [386, 61] on span "Client" at bounding box center [384, 60] width 12 height 7
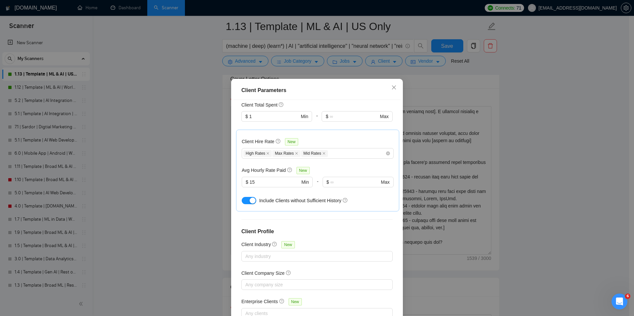
scroll to position [191, 0]
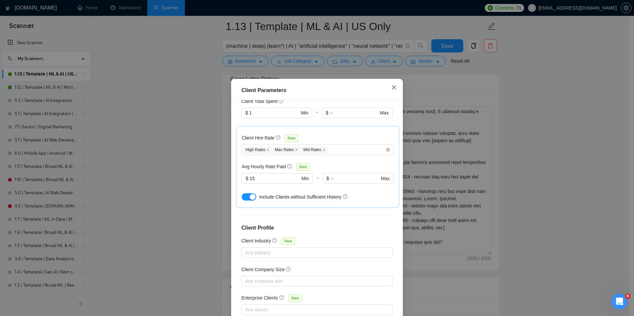
click at [394, 87] on icon "close" at bounding box center [393, 87] width 5 height 5
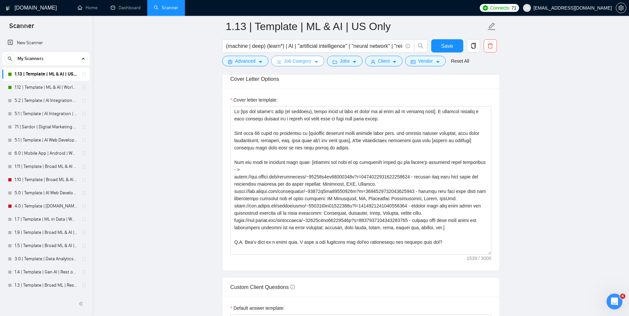
click at [312, 62] on span "Job Category" at bounding box center [297, 60] width 27 height 7
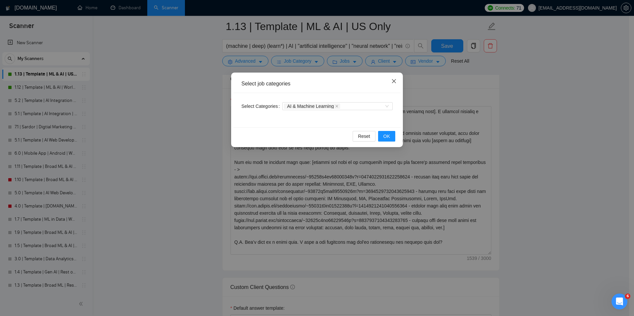
click at [395, 84] on icon "close" at bounding box center [393, 81] width 5 height 5
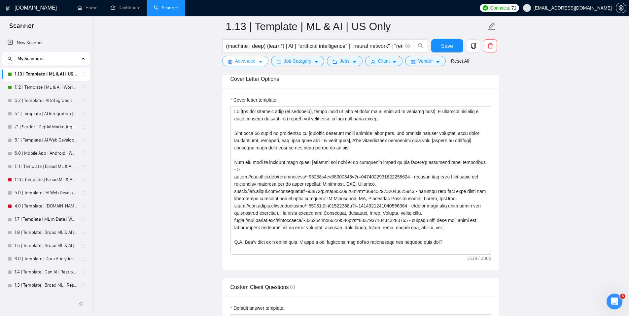
click at [252, 58] on span "Advanced" at bounding box center [245, 60] width 20 height 7
